Goal: Information Seeking & Learning: Learn about a topic

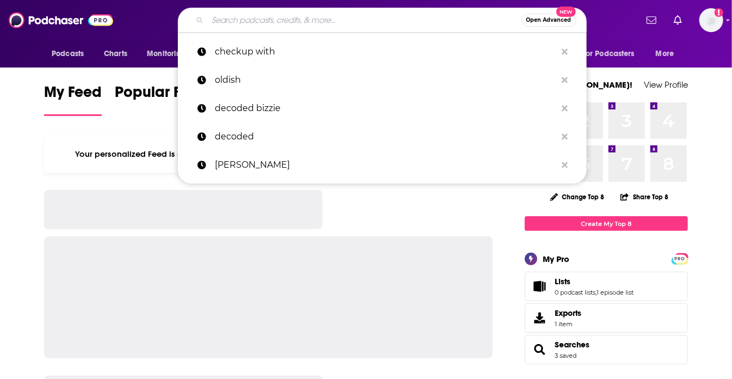
click at [321, 15] on input "Search podcasts, credits, & more..." at bounding box center [365, 19] width 314 height 17
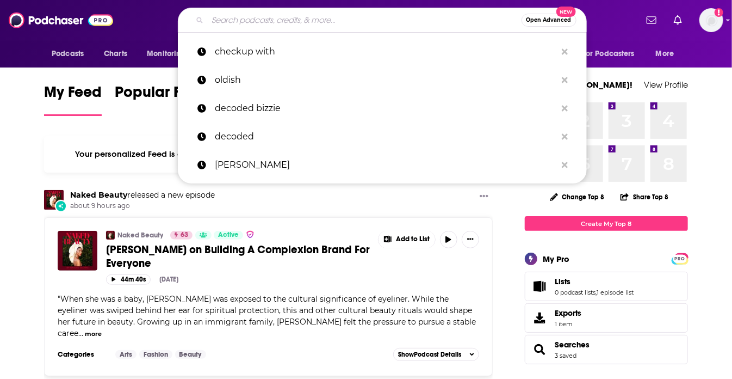
paste input "5 Questions with Dan Schawbel"
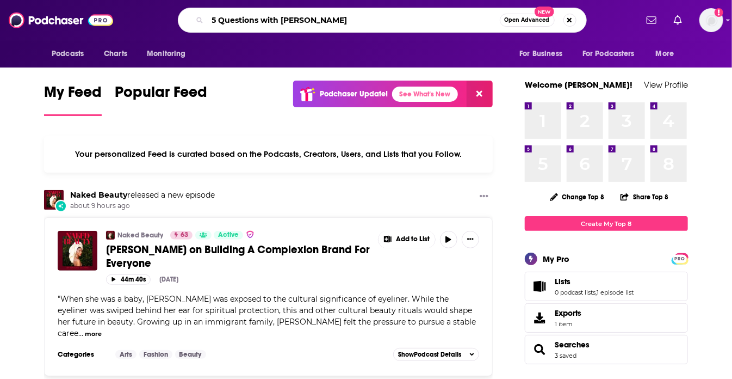
type input "5 Questions with Dan Schawbel"
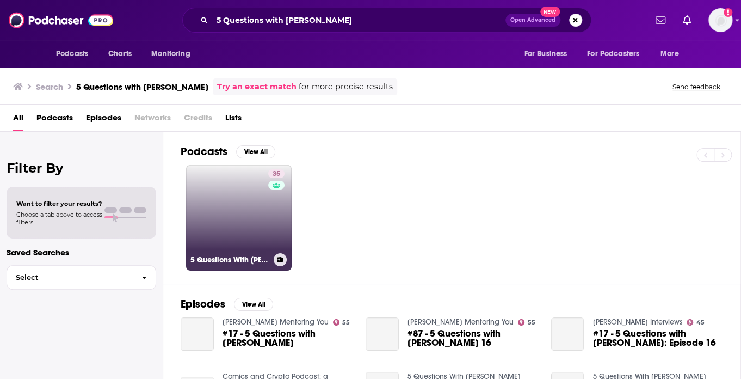
click at [224, 201] on link "35 5 Questions With Dan Schawbel" at bounding box center [239, 218] width 106 height 106
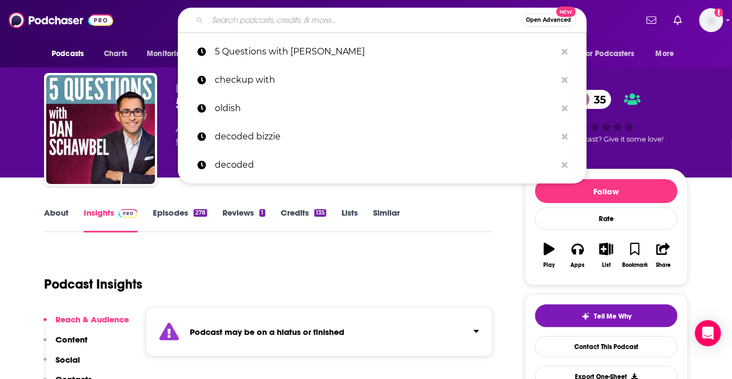
click at [296, 14] on input "Search podcasts, credits, & more..." at bounding box center [365, 19] width 314 height 17
paste input "4Bidden Knowledge"
type input "4Bidden Knowledge"
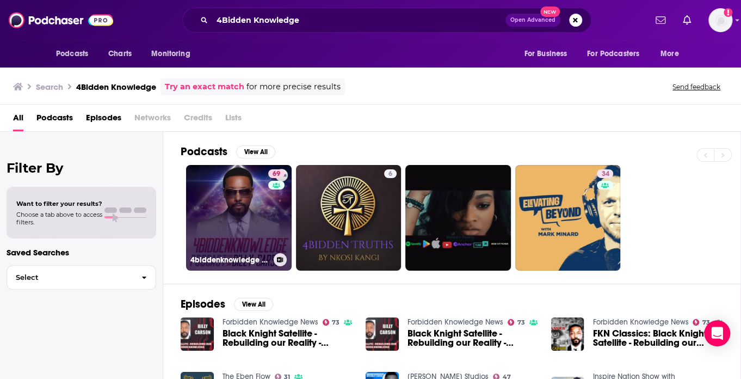
click at [252, 189] on link "69 4biddenknowledge Podcast" at bounding box center [239, 218] width 106 height 106
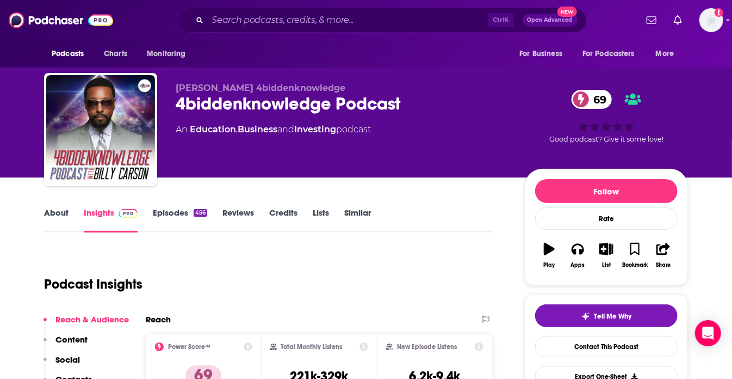
click at [350, 130] on div "An Education , Business and Investing podcast" at bounding box center [273, 129] width 195 height 13
drag, startPoint x: 343, startPoint y: 131, endPoint x: 191, endPoint y: 129, distance: 152.4
click at [191, 129] on div "An Education , Business and Investing podcast" at bounding box center [273, 129] width 195 height 13
copy div "Education , Business and Investing"
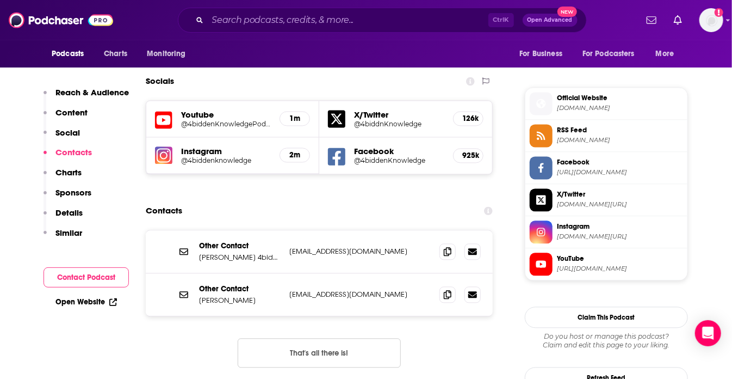
scroll to position [937, 0]
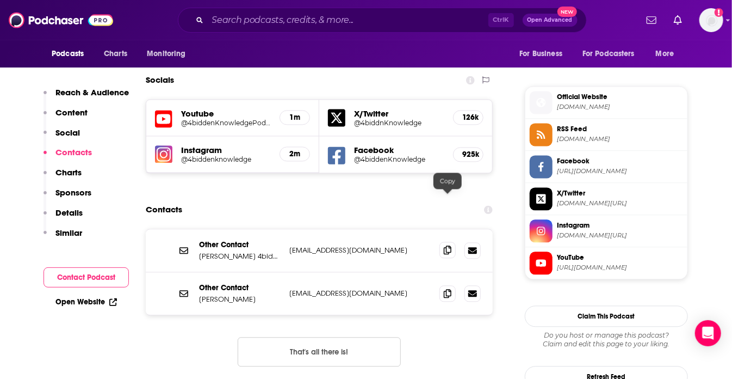
click at [445, 245] on icon at bounding box center [448, 249] width 8 height 9
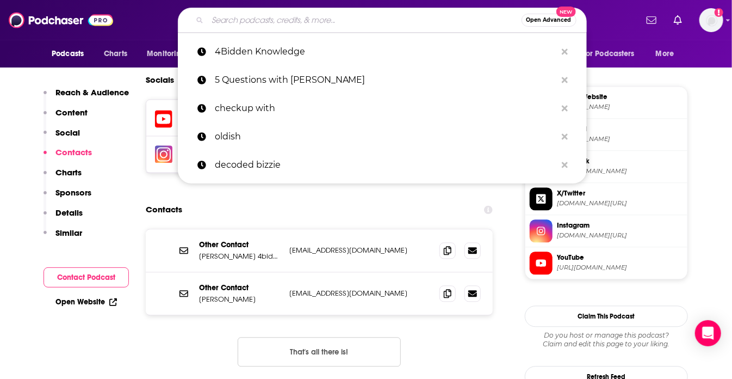
click at [369, 24] on input "Search podcasts, credits, & more..." at bounding box center [365, 19] width 314 height 17
paste input "All The Smoke"
type input "All The Smoke"
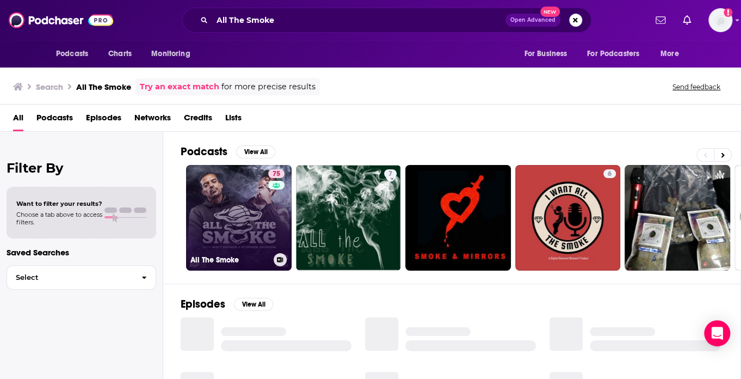
click at [223, 204] on link "75 All The Smoke" at bounding box center [239, 218] width 106 height 106
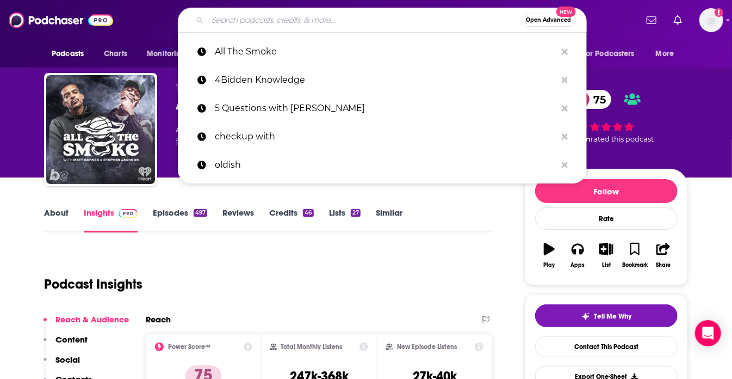
click at [287, 21] on input "Search podcasts, credits, & more..." at bounding box center [365, 19] width 314 height 17
paste input "Ancient Health Podcast with Dr. Chris Morley"
type input "Ancient Health Podcast with Dr. Chris Morley"
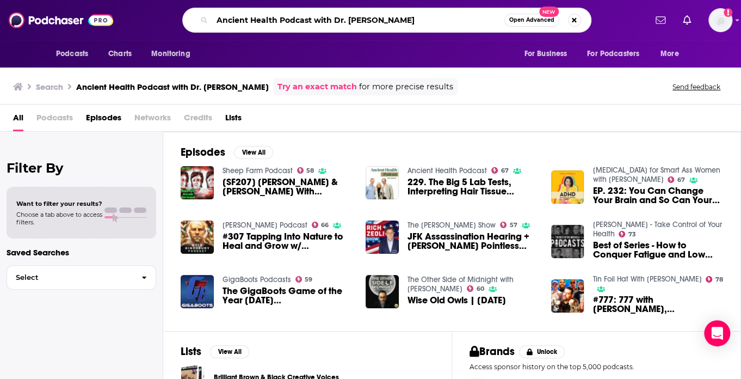
drag, startPoint x: 330, startPoint y: 17, endPoint x: 236, endPoint y: 17, distance: 94.1
click at [236, 17] on input "Ancient Health Podcast with Dr. Chris Morley" at bounding box center [358, 19] width 292 height 17
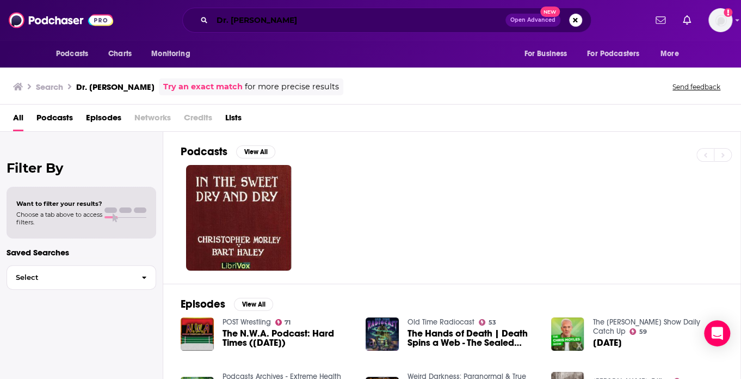
click at [285, 13] on input "Dr. Chris Morley" at bounding box center [358, 19] width 293 height 17
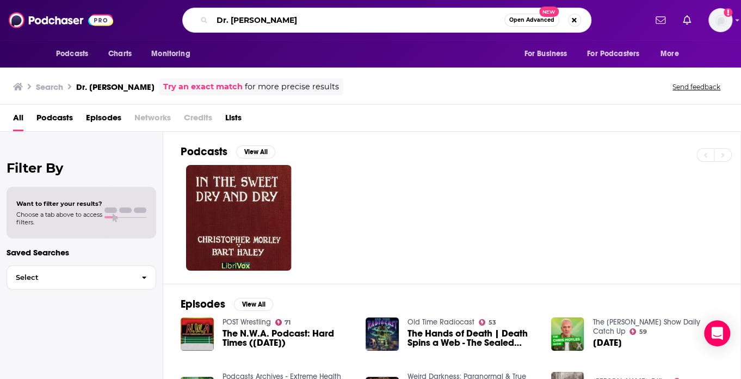
click at [285, 13] on input "Dr. Chris Morley" at bounding box center [358, 19] width 292 height 17
paste input "Art of Being Well, The"
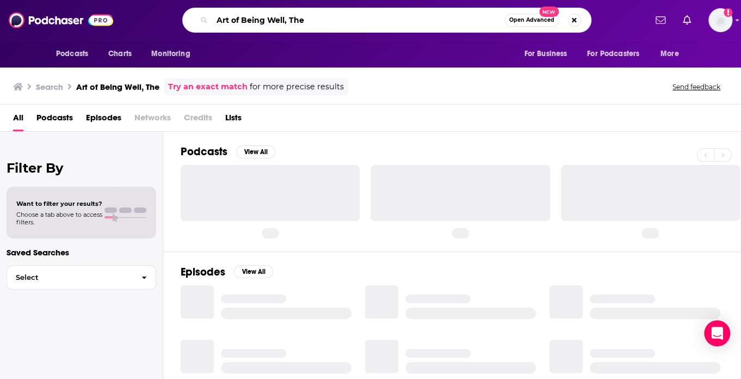
click at [319, 22] on input "Art of Being Well, The" at bounding box center [358, 19] width 292 height 17
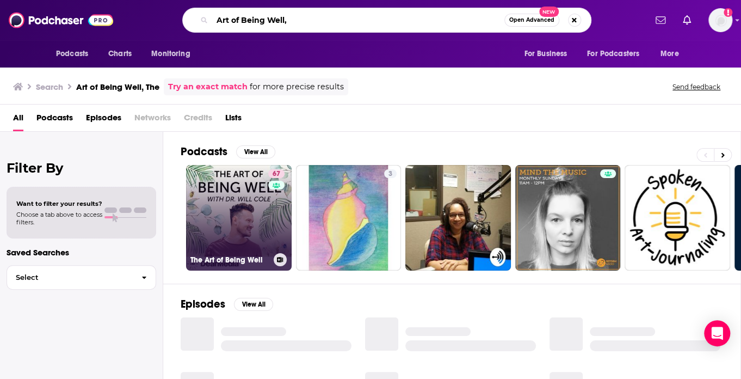
type input "Art of Being Well,"
click at [244, 197] on link "67 The Art of Being Well" at bounding box center [239, 218] width 106 height 106
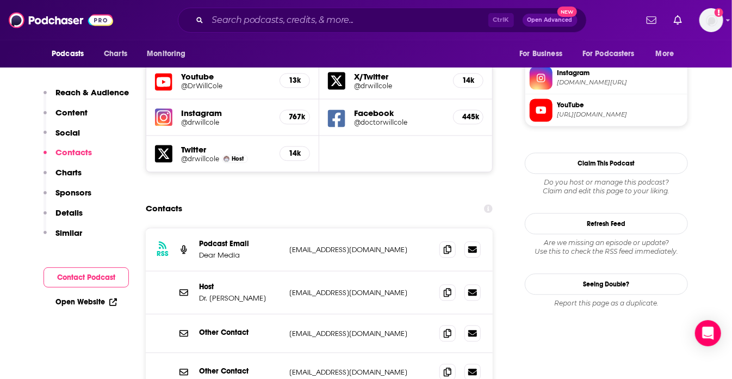
scroll to position [991, 0]
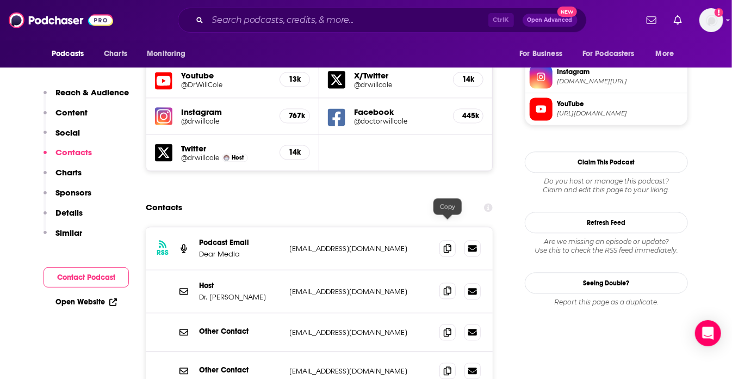
click at [446, 282] on span at bounding box center [448, 290] width 16 height 16
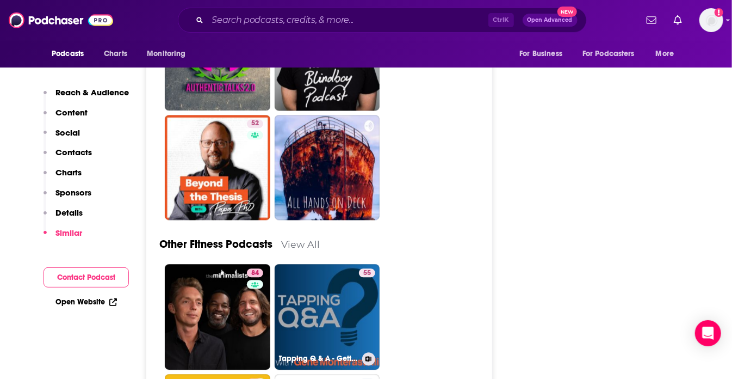
scroll to position [4772, 0]
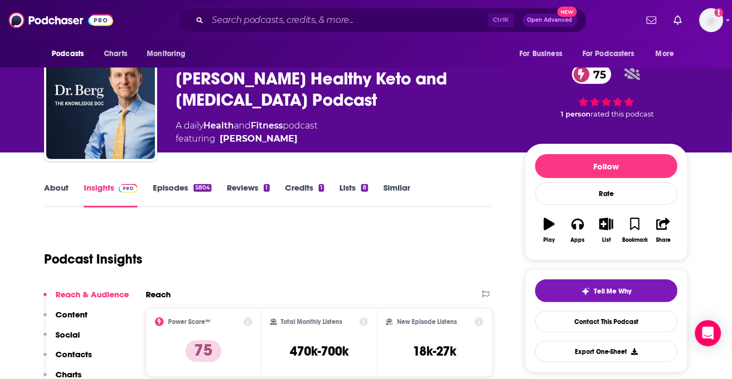
scroll to position [8, 0]
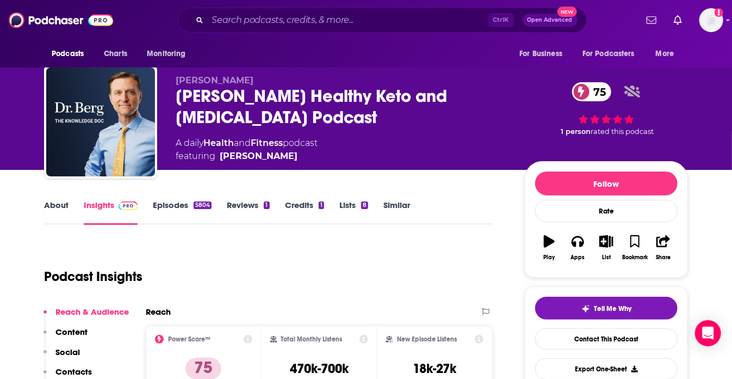
click at [260, 248] on div "Podcast Insights" at bounding box center [264, 269] width 440 height 55
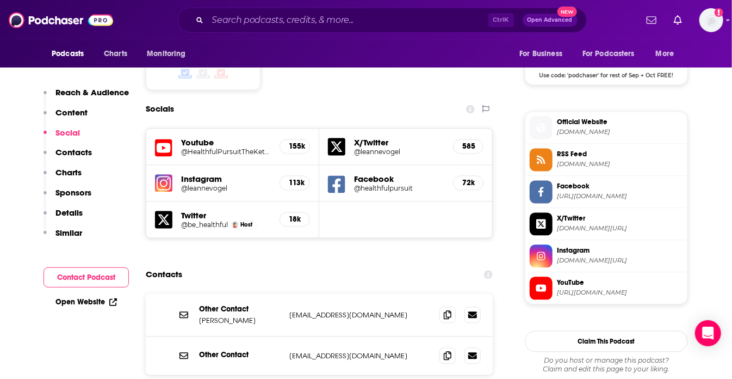
scroll to position [912, 0]
click at [454, 347] on div at bounding box center [460, 355] width 41 height 16
click at [446, 350] on icon at bounding box center [448, 354] width 8 height 9
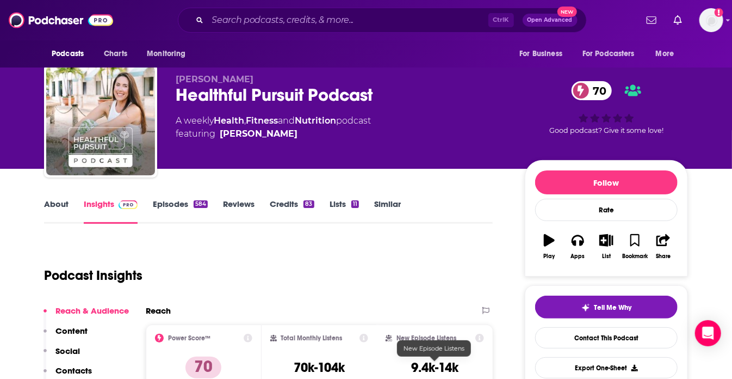
scroll to position [8, 0]
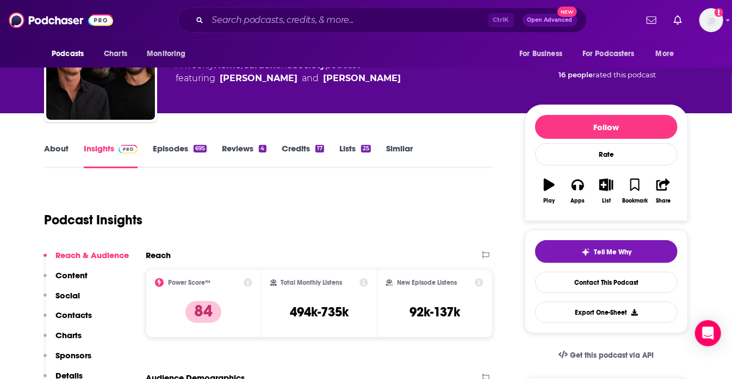
scroll to position [65, 0]
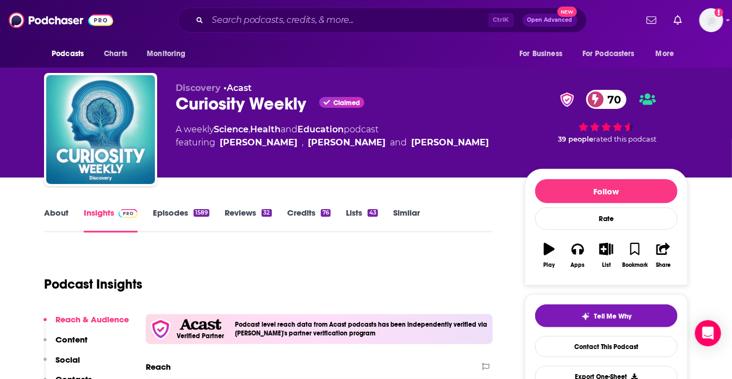
click at [285, 250] on div "Podcast Insights" at bounding box center [264, 277] width 440 height 55
drag, startPoint x: 354, startPoint y: 131, endPoint x: 214, endPoint y: 128, distance: 140.4
click at [214, 128] on div "A weekly Science , Health and Education podcast featuring Calli Gade , Nate Bon…" at bounding box center [332, 136] width 313 height 26
copy div "Science , Health and Education"
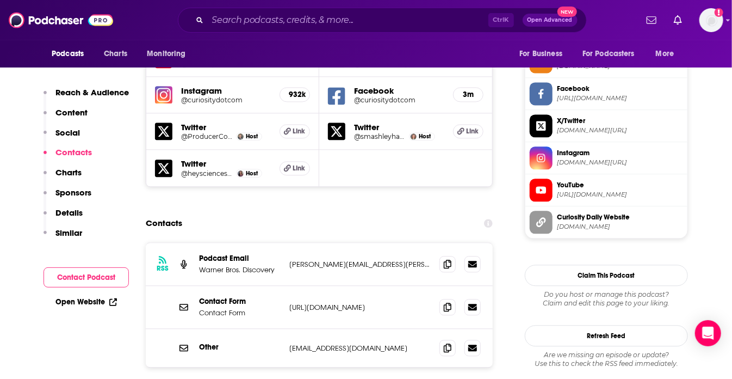
scroll to position [1025, 0]
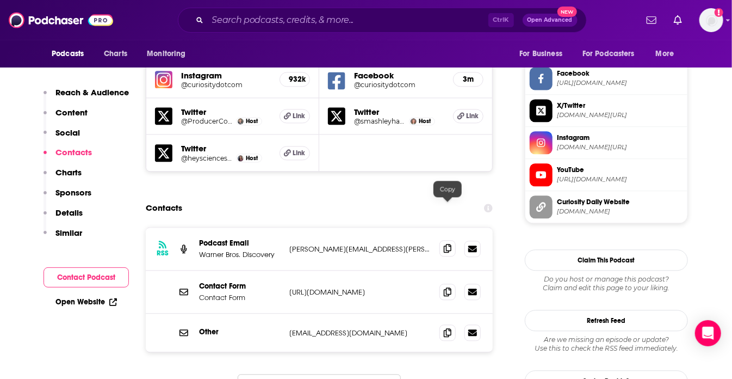
click at [448, 244] on icon at bounding box center [448, 248] width 8 height 9
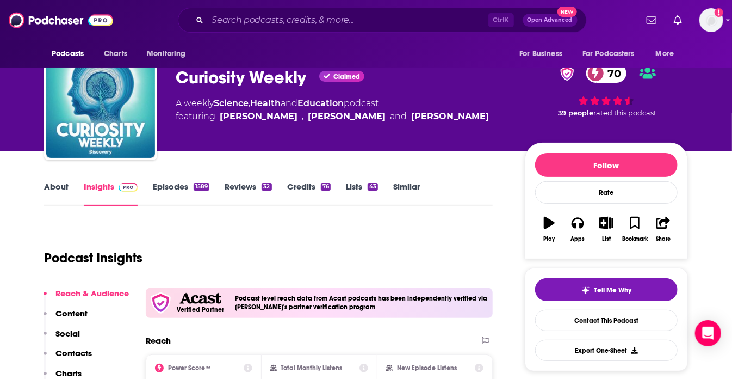
scroll to position [22, 0]
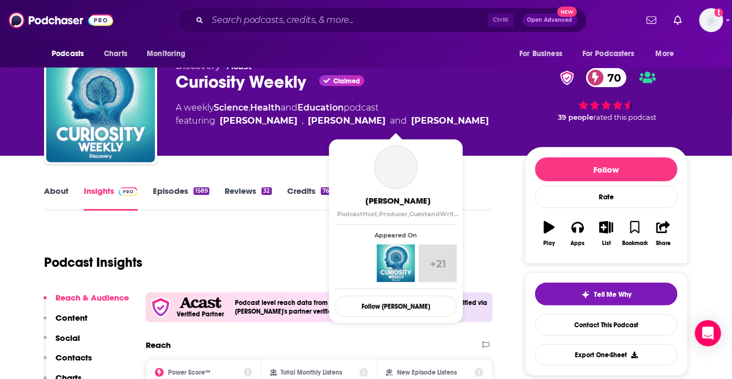
drag, startPoint x: 217, startPoint y: 118, endPoint x: 430, endPoint y: 119, distance: 212.7
click at [430, 119] on div "A weekly Science , Health and Education podcast featuring Calli Gade , Nate Bon…" at bounding box center [342, 114] width 332 height 26
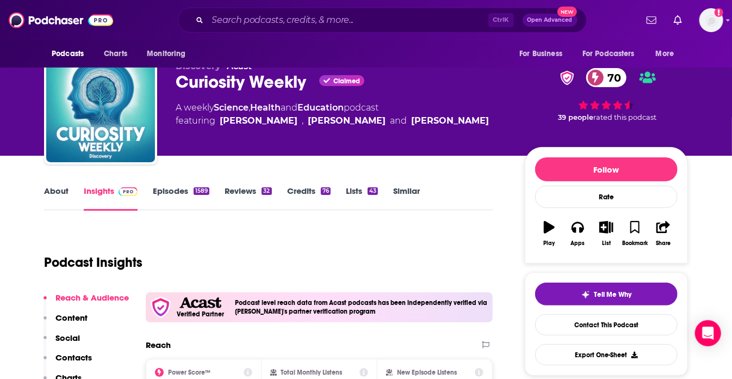
copy span "Calli Gade , Nate Bonham and Ashley Hamer"
click at [401, 241] on div "Podcast Insights" at bounding box center [264, 255] width 440 height 55
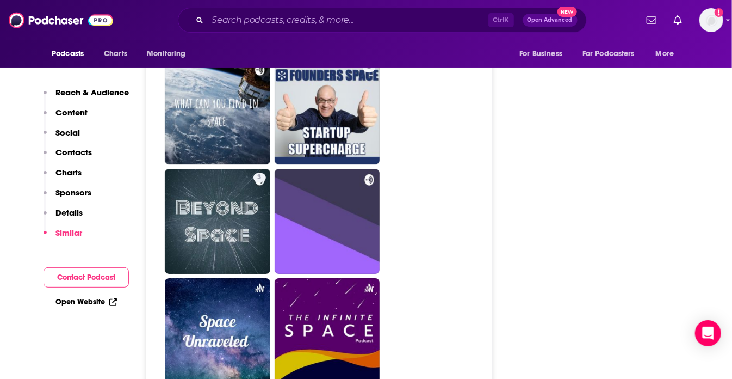
scroll to position [3341, 0]
click at [83, 319] on div "Reach & Audience Content Social Contacts Charts Sponsors Details Similar Contac…" at bounding box center [86, 53] width 84 height 6161
click at [66, 330] on div "Reach & Audience Content Social Contacts Charts Sponsors Details Similar Contac…" at bounding box center [86, 53] width 84 height 6161
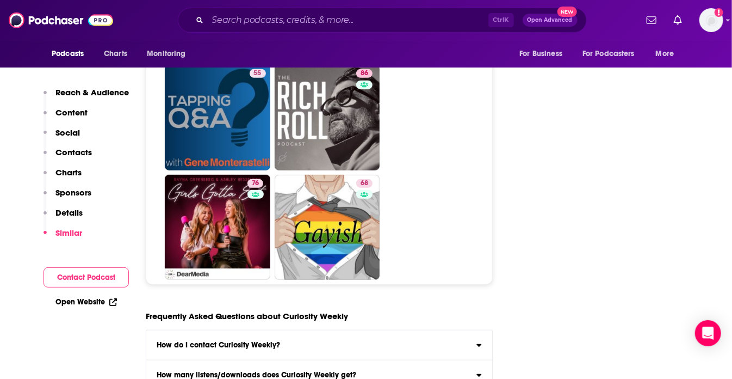
scroll to position [5719, 0]
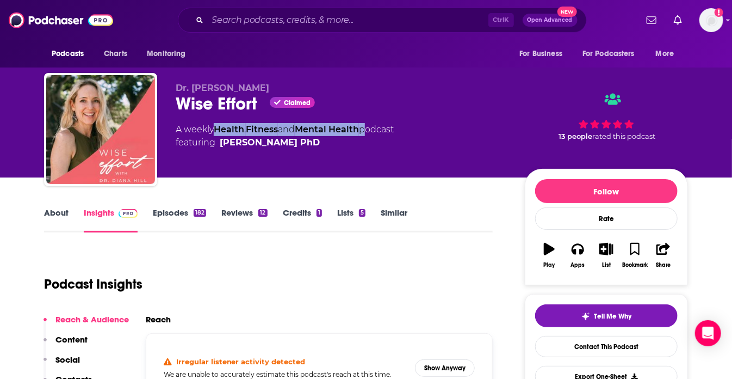
drag, startPoint x: 369, startPoint y: 132, endPoint x: 219, endPoint y: 128, distance: 150.2
click at [219, 128] on div "A weekly Health , Fitness and Mental Health podcast featuring Diana Hill PhD" at bounding box center [285, 136] width 218 height 26
copy div "Health , Fitness and Mental Health"
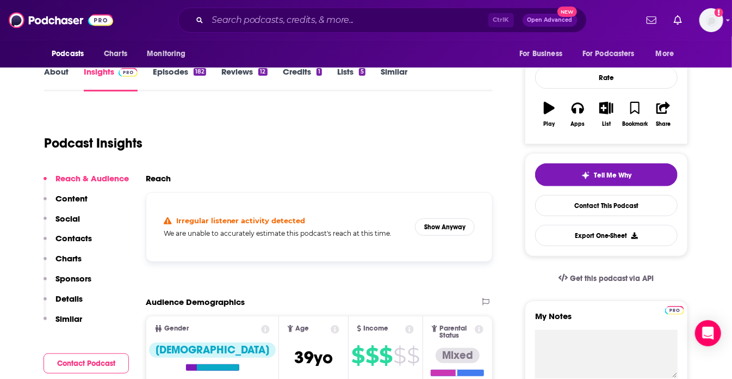
scroll to position [163, 0]
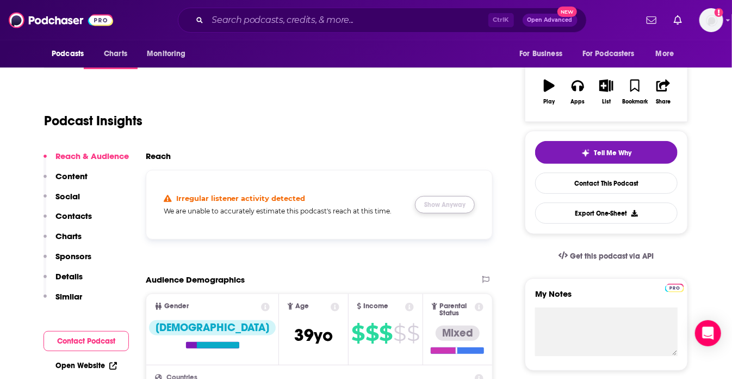
click at [445, 204] on button "Show Anyway" at bounding box center [445, 204] width 60 height 17
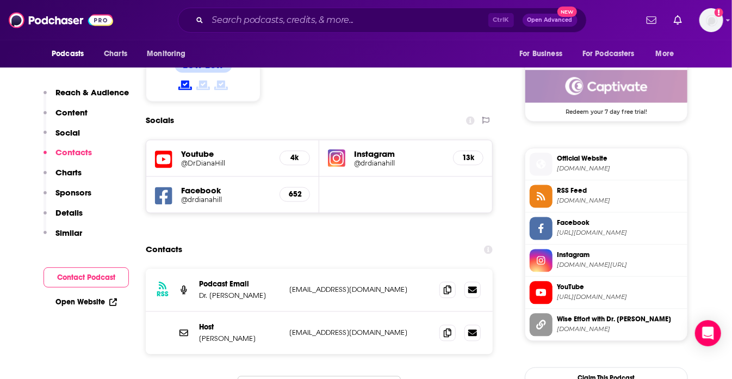
scroll to position [876, 0]
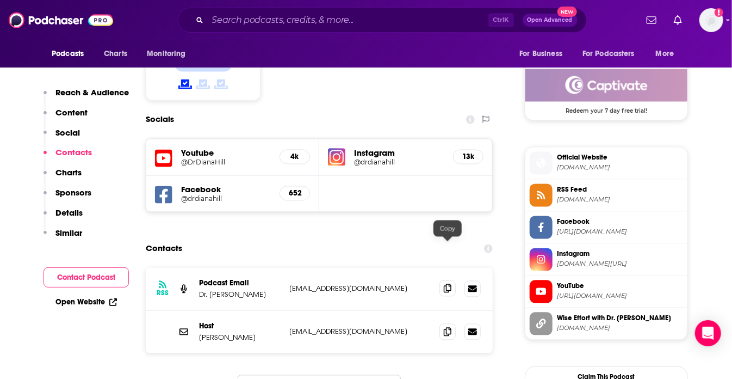
click at [447, 280] on span at bounding box center [448, 288] width 16 height 16
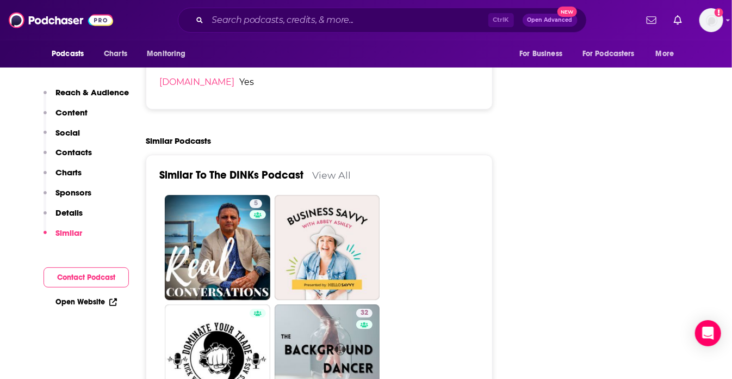
scroll to position [1436, 0]
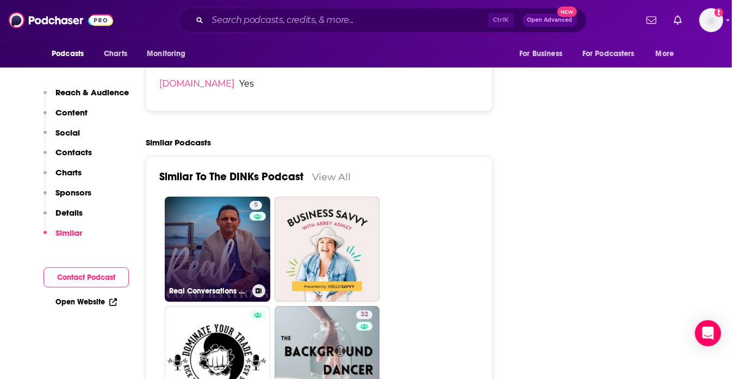
click at [220, 214] on link "5 Real Conversations Podcast With [PERSON_NAME] - [DOMAIN_NAME]" at bounding box center [218, 249] width 106 height 106
type input "https://www.podchaser.com/podcasts/real-conversations-podcast-wit-1118719"
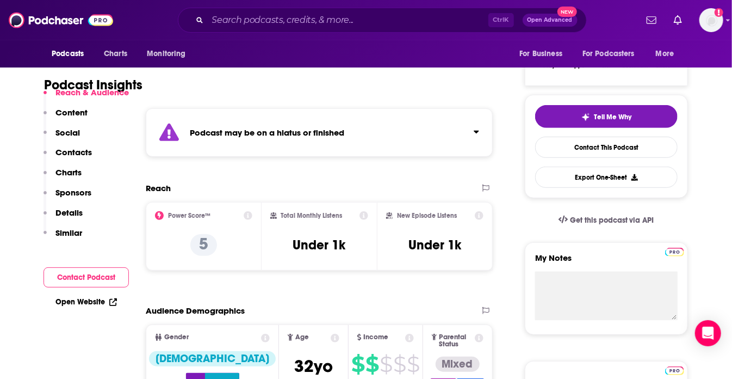
scroll to position [202, 0]
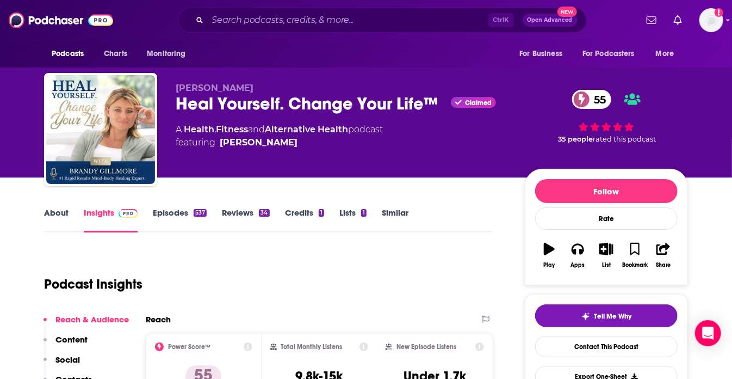
click at [280, 260] on div "Podcast Insights" at bounding box center [264, 277] width 440 height 55
drag, startPoint x: 354, startPoint y: 131, endPoint x: 182, endPoint y: 126, distance: 172.0
click at [182, 126] on div "A Health , Fitness and Alternative Health podcast featuring Brandy Gillmore" at bounding box center [279, 136] width 207 height 26
copy div "Health , Fitness and Alternative Health"
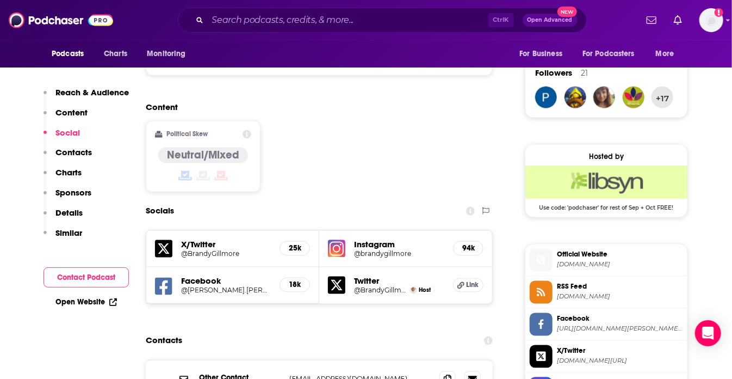
scroll to position [780, 0]
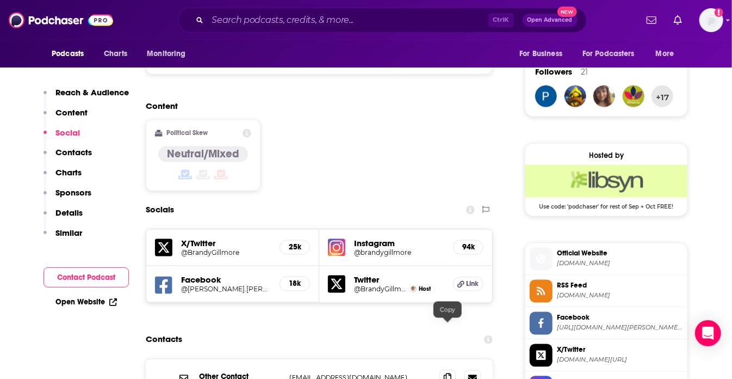
click at [455, 369] on span at bounding box center [448, 377] width 16 height 16
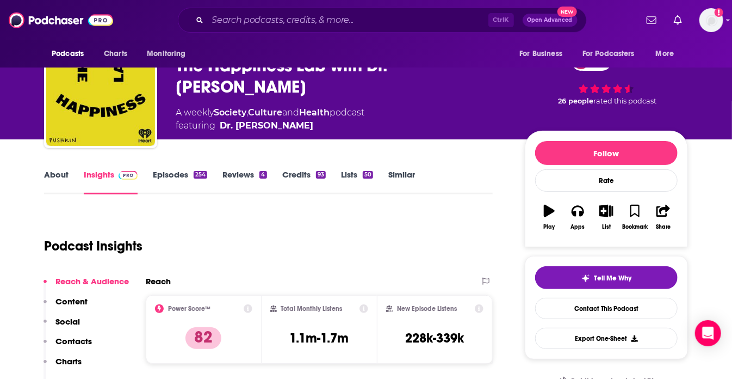
scroll to position [37, 0]
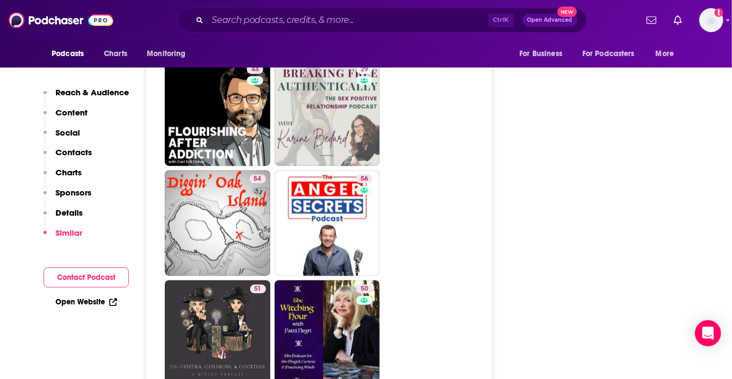
scroll to position [2378, 0]
